Goal: Task Accomplishment & Management: Complete application form

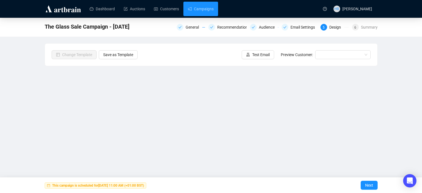
scroll to position [13, 0]
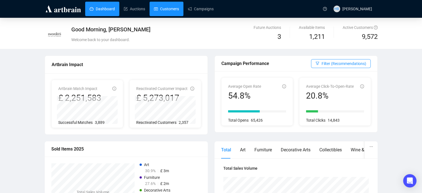
click at [161, 9] on link "Customers" at bounding box center [166, 9] width 25 height 14
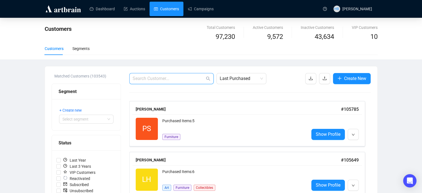
click at [181, 77] on input "text" at bounding box center [169, 78] width 72 height 7
paste input "[EMAIL_ADDRESS][DOMAIN_NAME]"
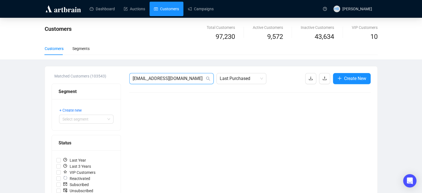
drag, startPoint x: 194, startPoint y: 79, endPoint x: 124, endPoint y: 79, distance: 70.0
paste input "The Alpaca Wool Company LTD"
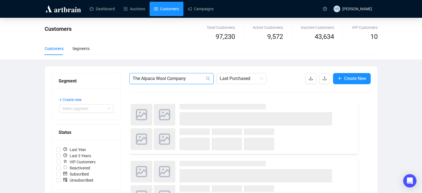
type input "The Alpaca Wool Company"
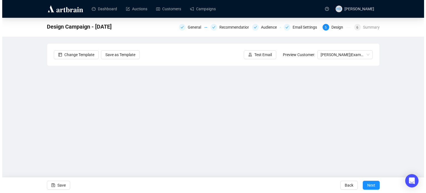
scroll to position [13, 0]
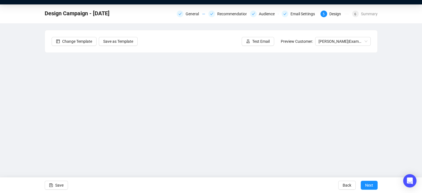
click at [396, 101] on div "Design Campaign - October 2025 General Recommendations Audience Email Settings …" at bounding box center [211, 97] width 422 height 187
click at [411, 61] on div "Design Campaign - October 2025 General Recommendations Audience Email Settings …" at bounding box center [211, 97] width 422 height 187
click at [19, 116] on div "Design Campaign - October 2025 General Recommendations Audience Email Settings …" at bounding box center [211, 97] width 422 height 187
click at [258, 39] on span "Test Email" at bounding box center [260, 41] width 17 height 6
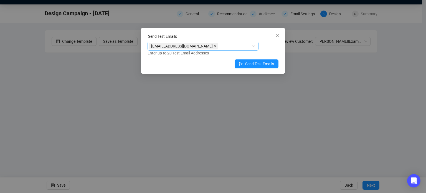
click at [214, 44] on span at bounding box center [215, 46] width 3 height 6
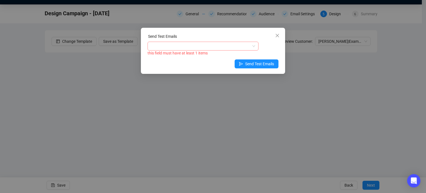
click at [205, 44] on div at bounding box center [200, 46] width 103 height 8
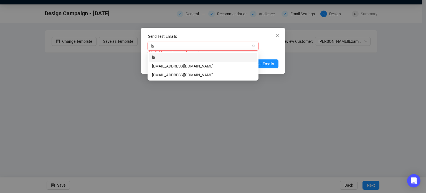
type input "lau"
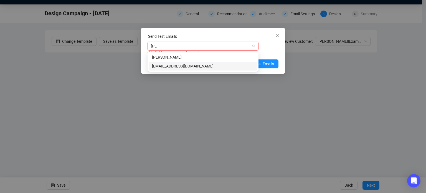
click at [204, 64] on div "laurenbrown@sworder.co.uk" at bounding box center [203, 66] width 102 height 6
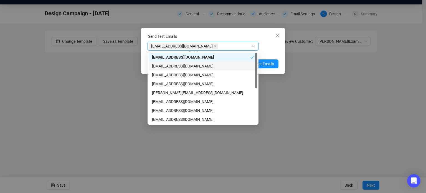
click at [271, 49] on div "laurenbrown@sworder.co.uk Enter up to 20 Test Email Addresses" at bounding box center [213, 49] width 131 height 14
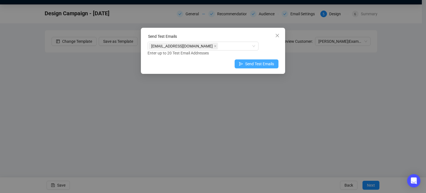
click at [260, 64] on span "Send Test Emails" at bounding box center [259, 64] width 29 height 6
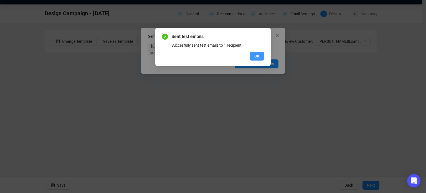
click at [260, 57] on span "OK" at bounding box center [257, 56] width 5 height 6
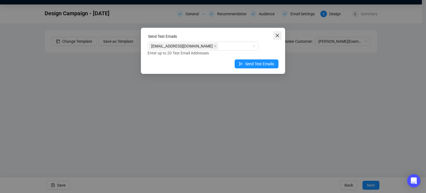
click at [277, 32] on button "Close" at bounding box center [277, 35] width 9 height 9
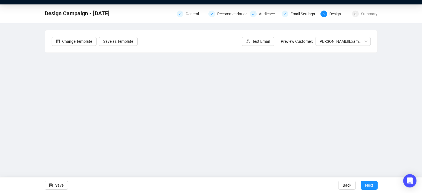
click at [26, 117] on div "Design Campaign - October 2025 General Recommendations Audience Email Settings …" at bounding box center [211, 97] width 422 height 187
click at [364, 185] on button "Next" at bounding box center [369, 185] width 17 height 9
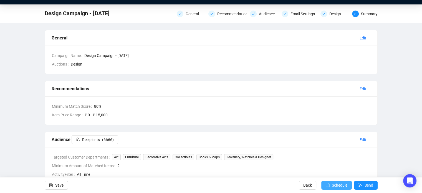
click at [342, 184] on span "Schedule" at bounding box center [340, 185] width 16 height 16
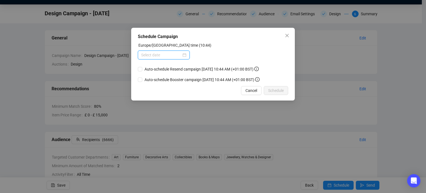
click at [175, 54] on input at bounding box center [161, 55] width 40 height 6
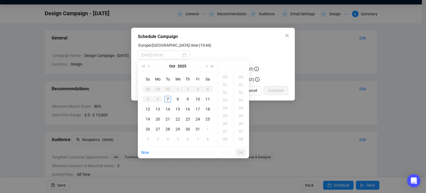
click at [170, 98] on div "7" at bounding box center [168, 99] width 7 height 7
click at [224, 76] on div "11" at bounding box center [225, 77] width 13 height 8
click at [243, 136] on div "30" at bounding box center [241, 134] width 13 height 8
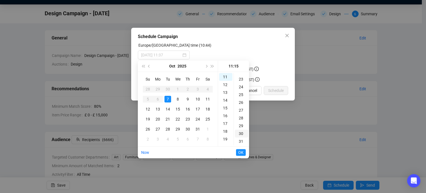
scroll to position [233, 0]
type input "2025-10-07 11:30"
click at [241, 153] on span "OK" at bounding box center [241, 152] width 5 height 11
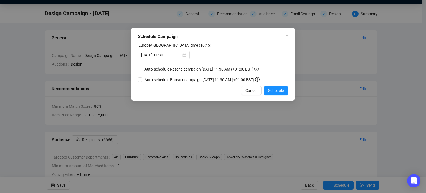
click at [184, 73] on div "Auto-schedule Resend campaign October 9, 2025 11:30 AM (+01:00 BST) Auto-schedu…" at bounding box center [200, 74] width 124 height 17
click at [183, 71] on span "Auto-schedule Resend campaign October 9, 2025 11:30 AM (+01:00 BST)" at bounding box center [201, 69] width 119 height 6
click at [142, 71] on input "Auto-schedule Resend campaign October 9, 2025 11:30 AM (+01:00 BST)" at bounding box center [140, 69] width 4 height 4
checkbox input "true"
click at [185, 77] on span "Auto-schedule Booster campaign October 11, 2025 11:30 AM (+01:00 BST)" at bounding box center [202, 80] width 120 height 6
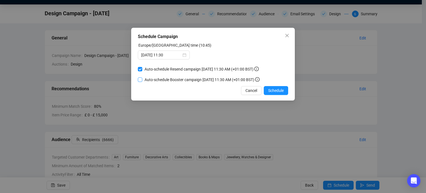
click at [142, 77] on input "Auto-schedule Booster campaign October 11, 2025 11:30 AM (+01:00 BST)" at bounding box center [140, 79] width 4 height 4
click at [227, 83] on div "Schedule Campaign Europe/London time (10:45) 2025-10-07 11:30 Auto-schedule Res…" at bounding box center [213, 64] width 164 height 73
click at [224, 80] on span "Auto-schedule Booster campaign October 11, 2025 11:30 AM (+01:00 BST)" at bounding box center [202, 80] width 120 height 6
click at [142, 80] on input "Auto-schedule Booster campaign October 11, 2025 11:30 AM (+01:00 BST)" at bounding box center [140, 79] width 4 height 4
checkbox input "false"
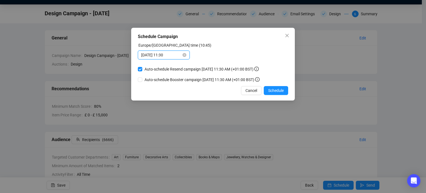
click at [168, 56] on input "2025-10-07 11:30" at bounding box center [161, 55] width 40 height 6
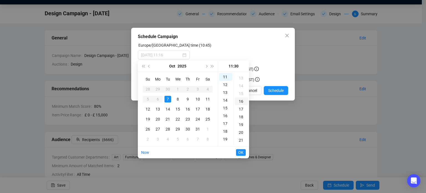
click at [243, 101] on div "16" at bounding box center [241, 101] width 13 height 8
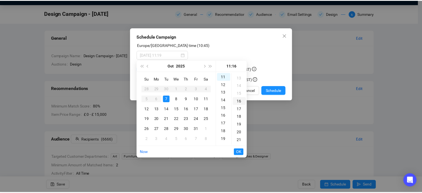
scroll to position [124, 0]
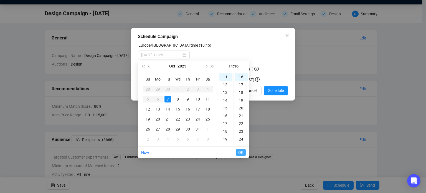
type input "2025-10-07 11:16"
click at [243, 152] on span "OK" at bounding box center [241, 152] width 5 height 11
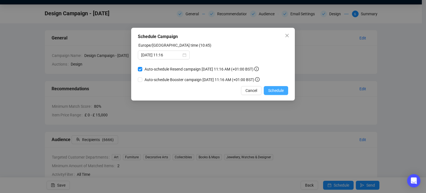
click at [282, 90] on span "Schedule" at bounding box center [276, 90] width 16 height 6
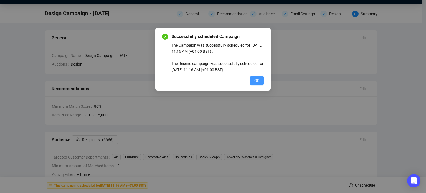
click at [255, 79] on span "OK" at bounding box center [257, 80] width 5 height 6
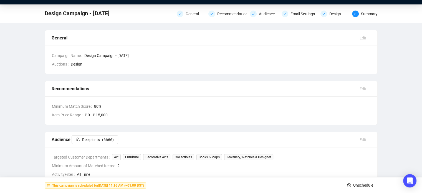
scroll to position [0, 0]
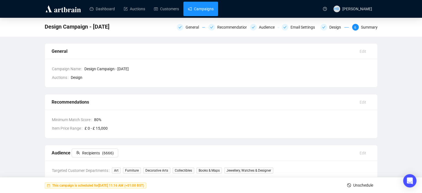
click at [188, 8] on link "Campaigns" at bounding box center [201, 9] width 26 height 14
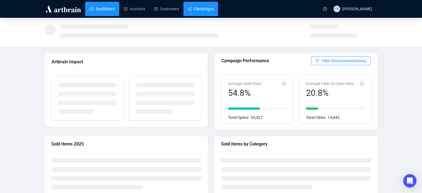
click at [192, 5] on link "Campaigns" at bounding box center [201, 9] width 26 height 14
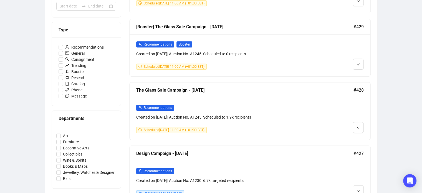
scroll to position [149, 0]
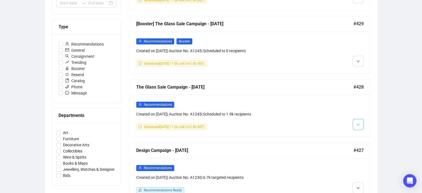
click at [360, 124] on icon "down" at bounding box center [358, 124] width 3 height 3
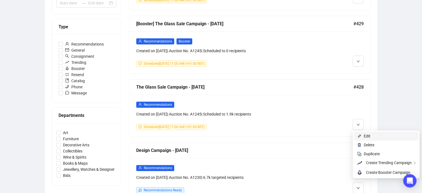
click at [366, 136] on span "Edit" at bounding box center [367, 136] width 7 height 4
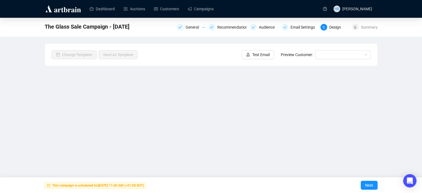
scroll to position [13, 0]
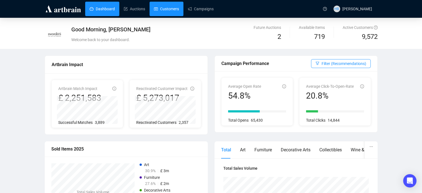
click at [164, 9] on link "Customers" at bounding box center [166, 9] width 25 height 14
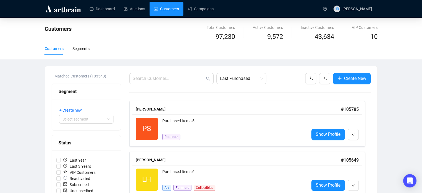
click at [150, 77] on input "text" at bounding box center [169, 78] width 72 height 7
paste input "[EMAIL_ADDRESS][DOMAIN_NAME]"
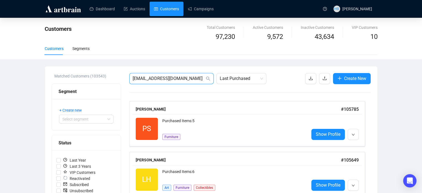
type input "[EMAIL_ADDRESS][DOMAIN_NAME]"
